Goal: Communication & Community: Ask a question

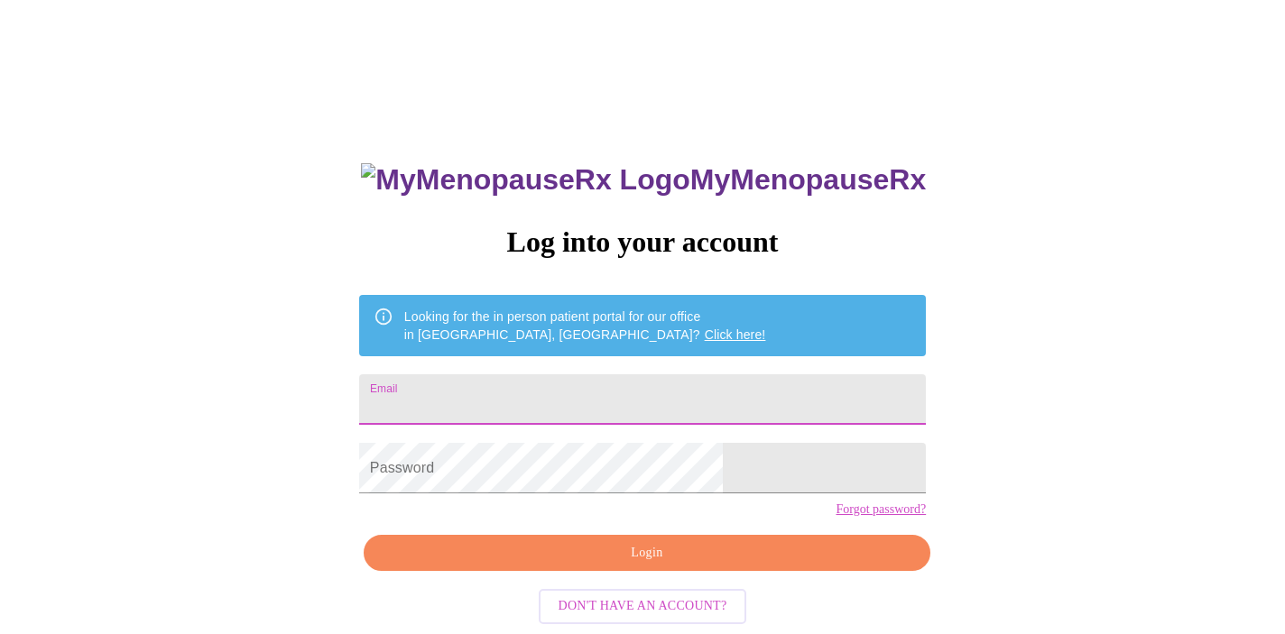
click at [513, 402] on input "Email" at bounding box center [642, 399] width 567 height 51
type input "[EMAIL_ADDRESS][DOMAIN_NAME]"
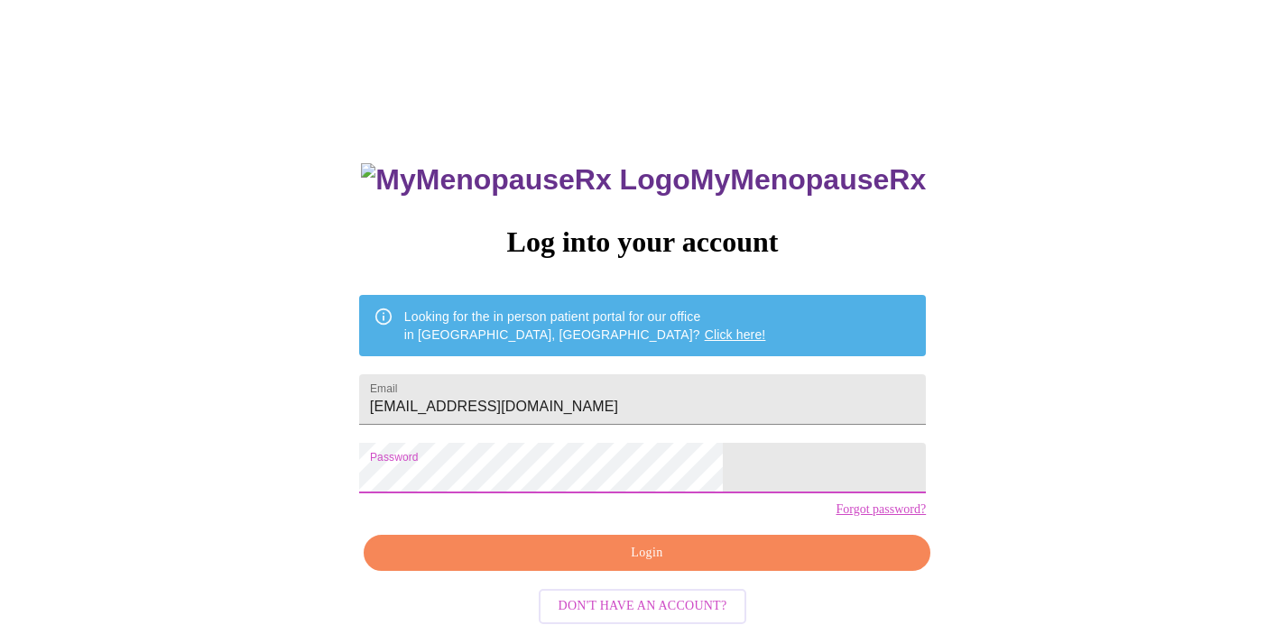
click at [648, 565] on span "Login" at bounding box center [646, 553] width 525 height 23
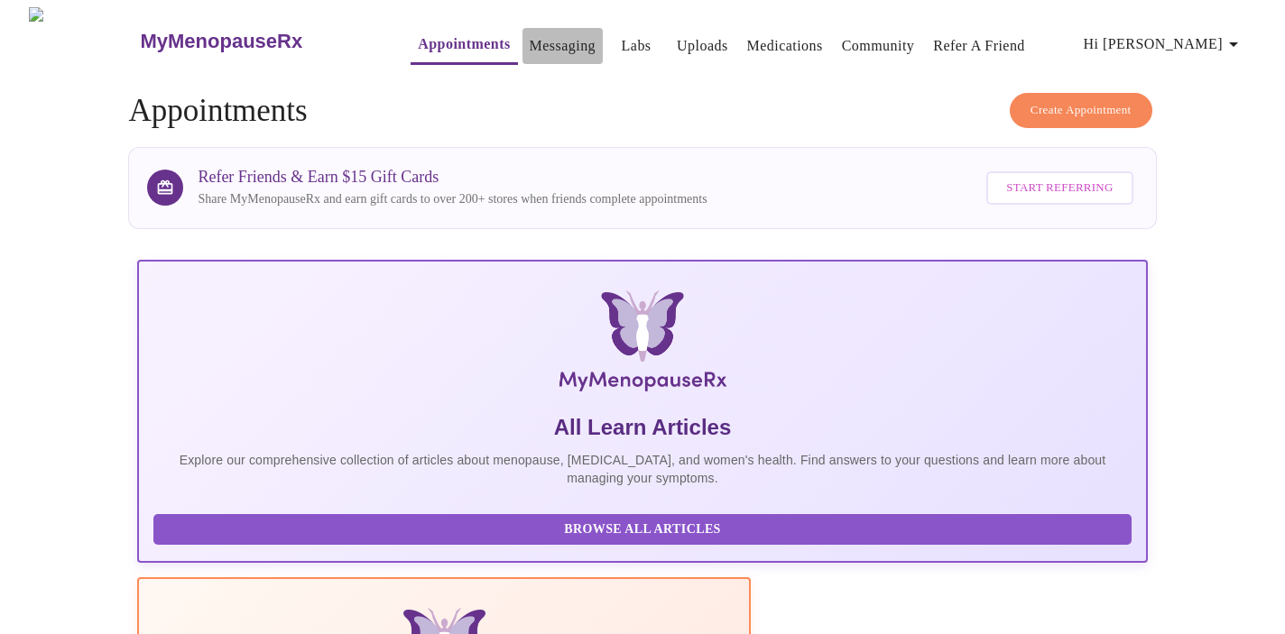
click at [534, 38] on link "Messaging" at bounding box center [563, 45] width 66 height 25
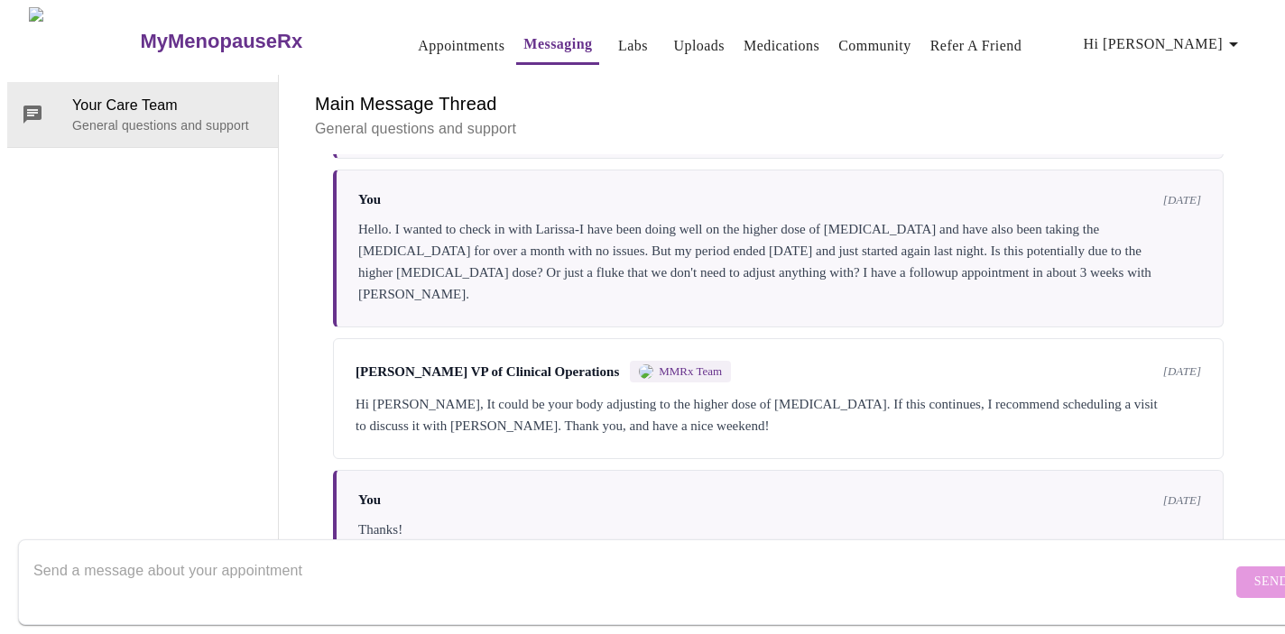
scroll to position [3573, 0]
